Goal: Check status: Check status

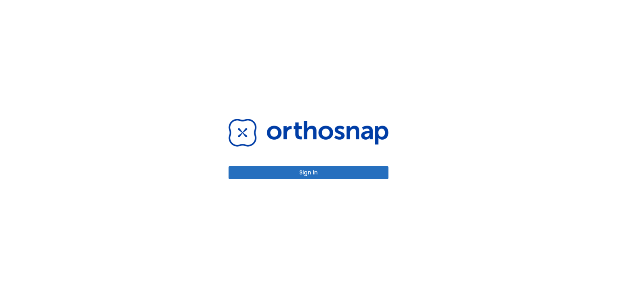
click at [308, 172] on button "Sign in" at bounding box center [309, 172] width 160 height 13
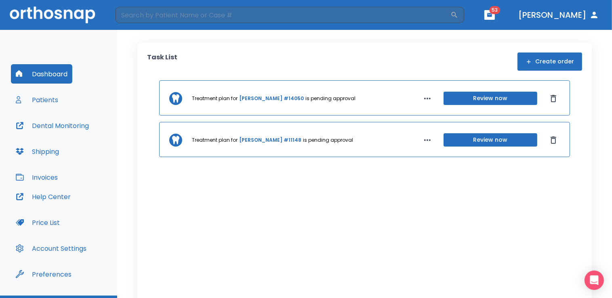
click at [43, 100] on button "Patients" at bounding box center [37, 99] width 52 height 19
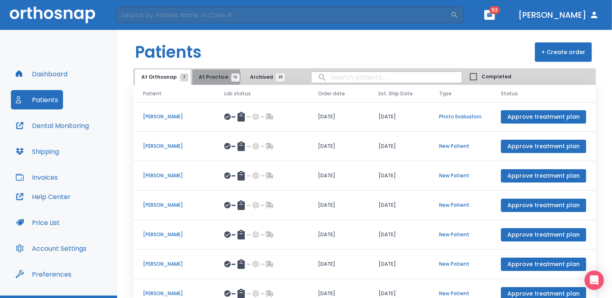
click at [212, 77] on span "At Practice 13" at bounding box center [217, 77] width 37 height 7
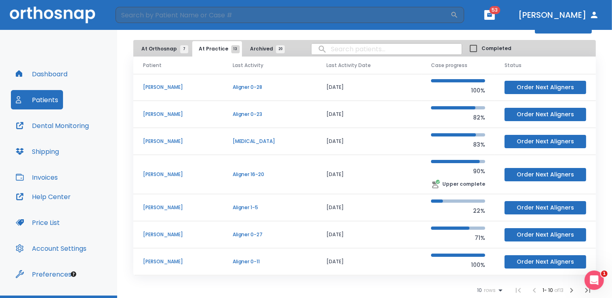
scroll to position [80, 0]
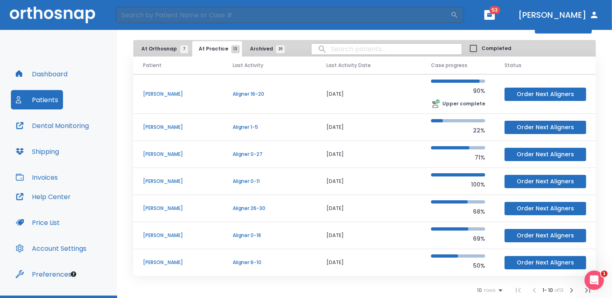
click at [567, 291] on icon "button" at bounding box center [572, 291] width 10 height 10
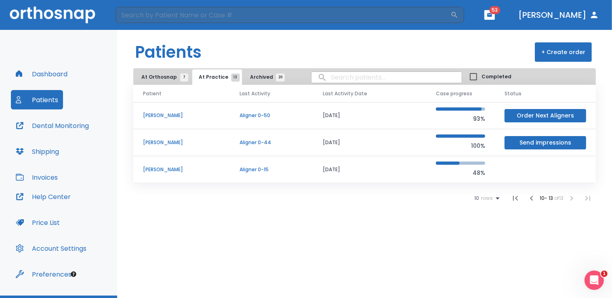
click at [171, 169] on p "[PERSON_NAME]" at bounding box center [181, 169] width 77 height 7
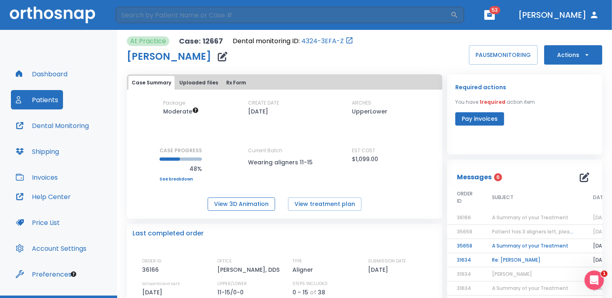
click at [254, 203] on button "View 3D Animation" at bounding box center [241, 204] width 67 height 13
